Goal: Task Accomplishment & Management: Manage account settings

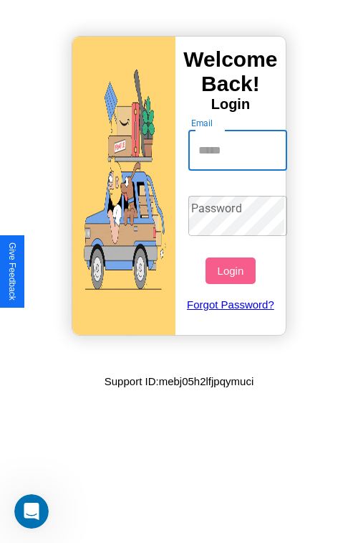
click at [239, 150] on input "Email" at bounding box center [239, 150] width 100 height 40
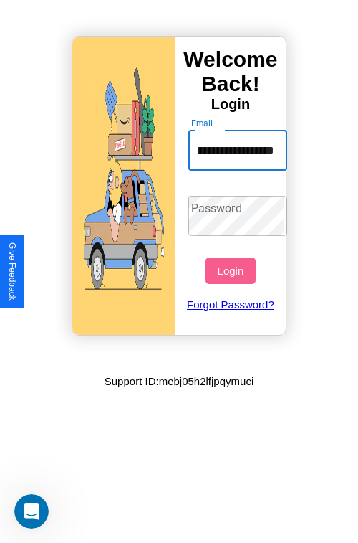
scroll to position [0, 60]
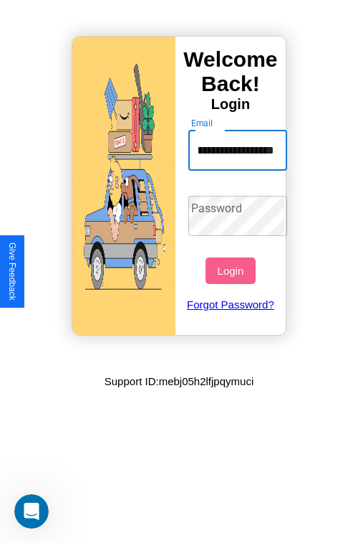
type input "**********"
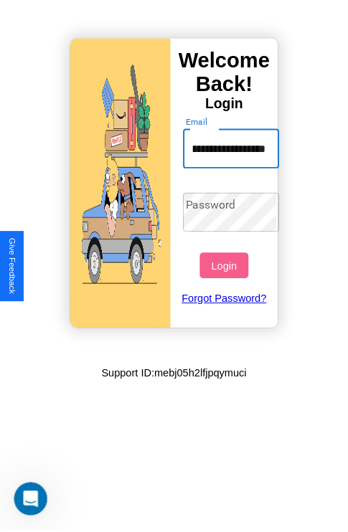
scroll to position [0, 0]
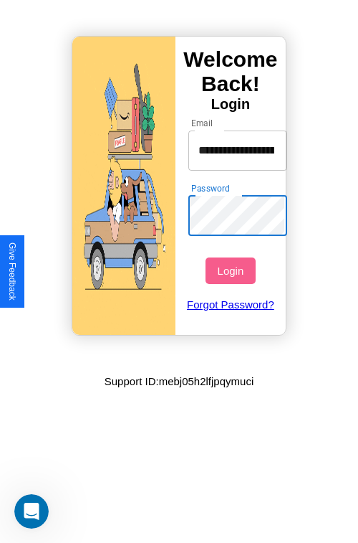
click at [232, 270] on button "Login" at bounding box center [230, 270] width 49 height 27
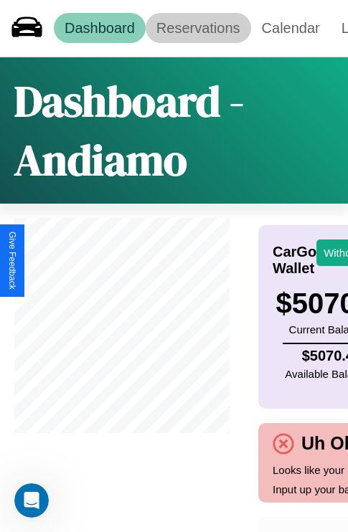
click at [198, 28] on link "Reservations" at bounding box center [198, 28] width 105 height 30
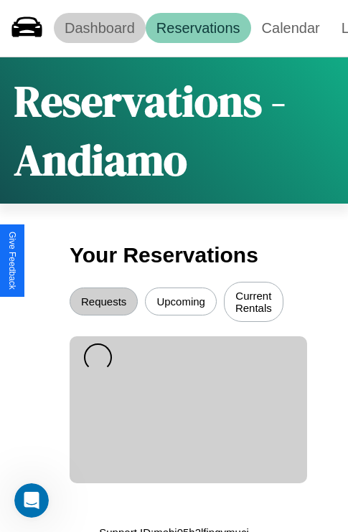
click at [99, 28] on link "Dashboard" at bounding box center [100, 28] width 92 height 30
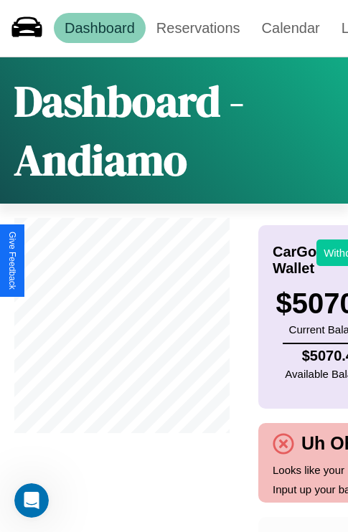
click at [337, 252] on button "Withdraw" at bounding box center [345, 252] width 59 height 27
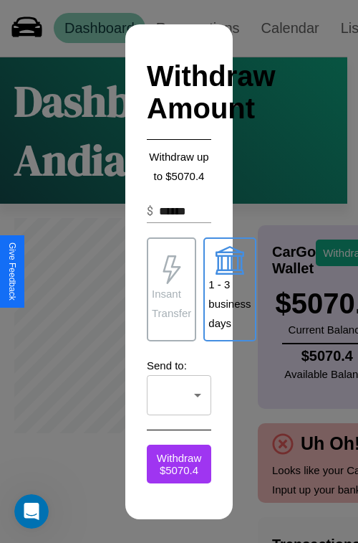
click at [229, 289] on p "1 - 3 business days" at bounding box center [230, 304] width 42 height 58
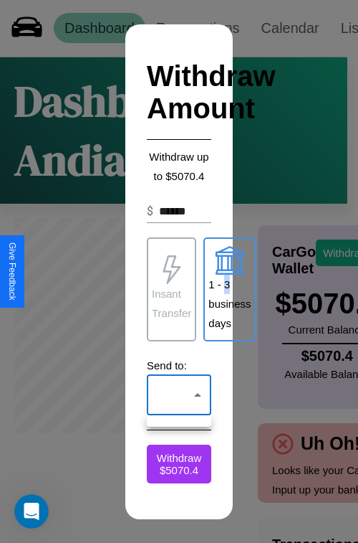
click at [179, 394] on div at bounding box center [179, 271] width 358 height 543
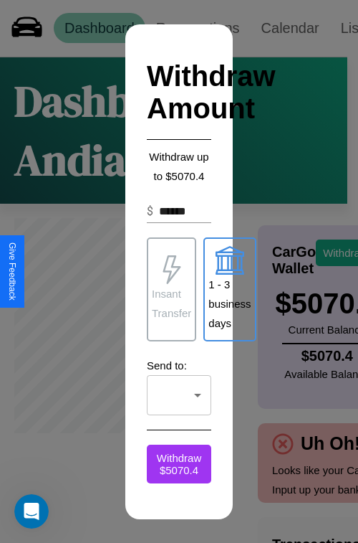
click div at bounding box center [179, 271] width 358 height 543
